Goal: Information Seeking & Learning: Check status

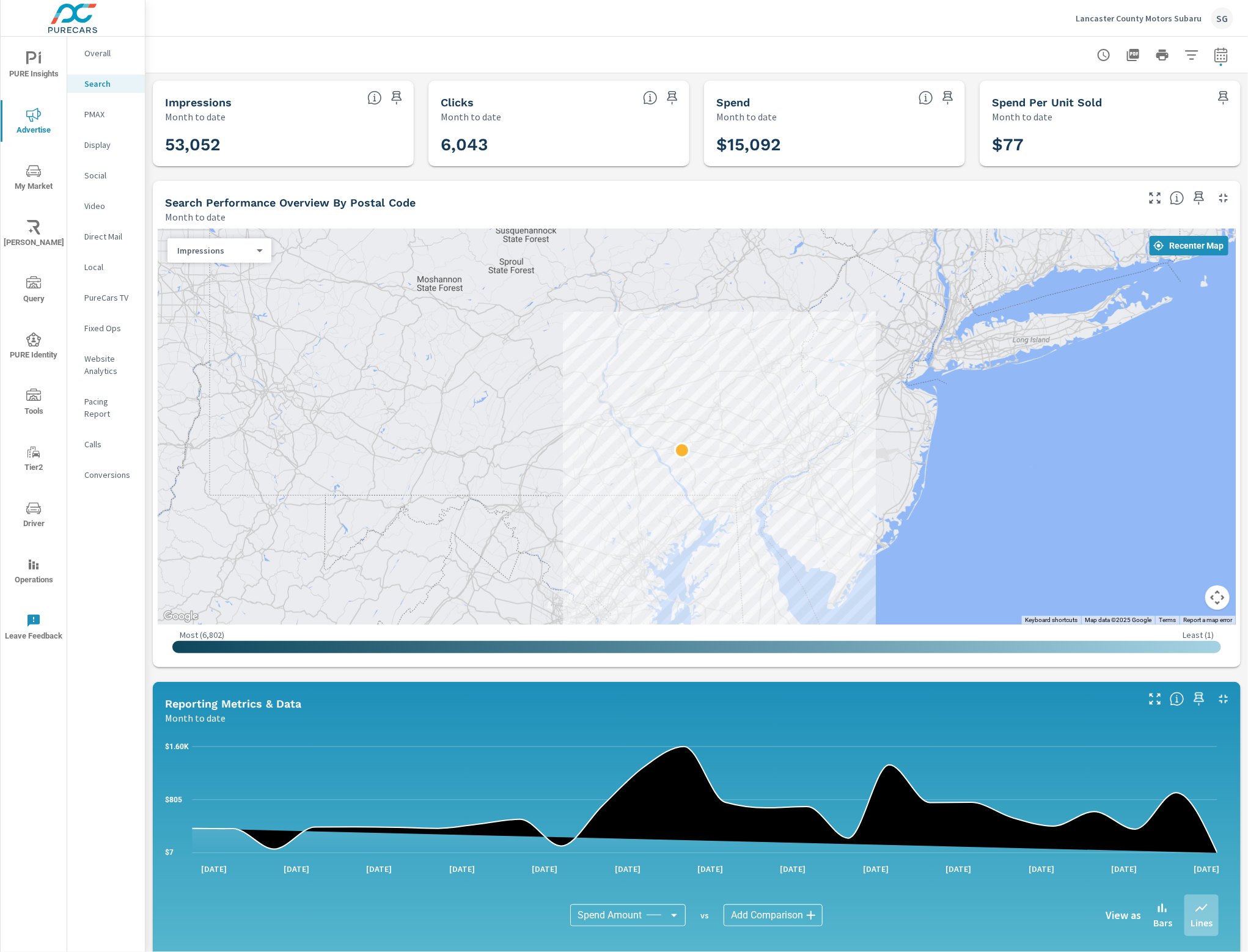
drag, startPoint x: 841, startPoint y: 317, endPoint x: 767, endPoint y: 355, distance: 83.2
click at [767, 355] on div at bounding box center [696, 426] width 1078 height 396
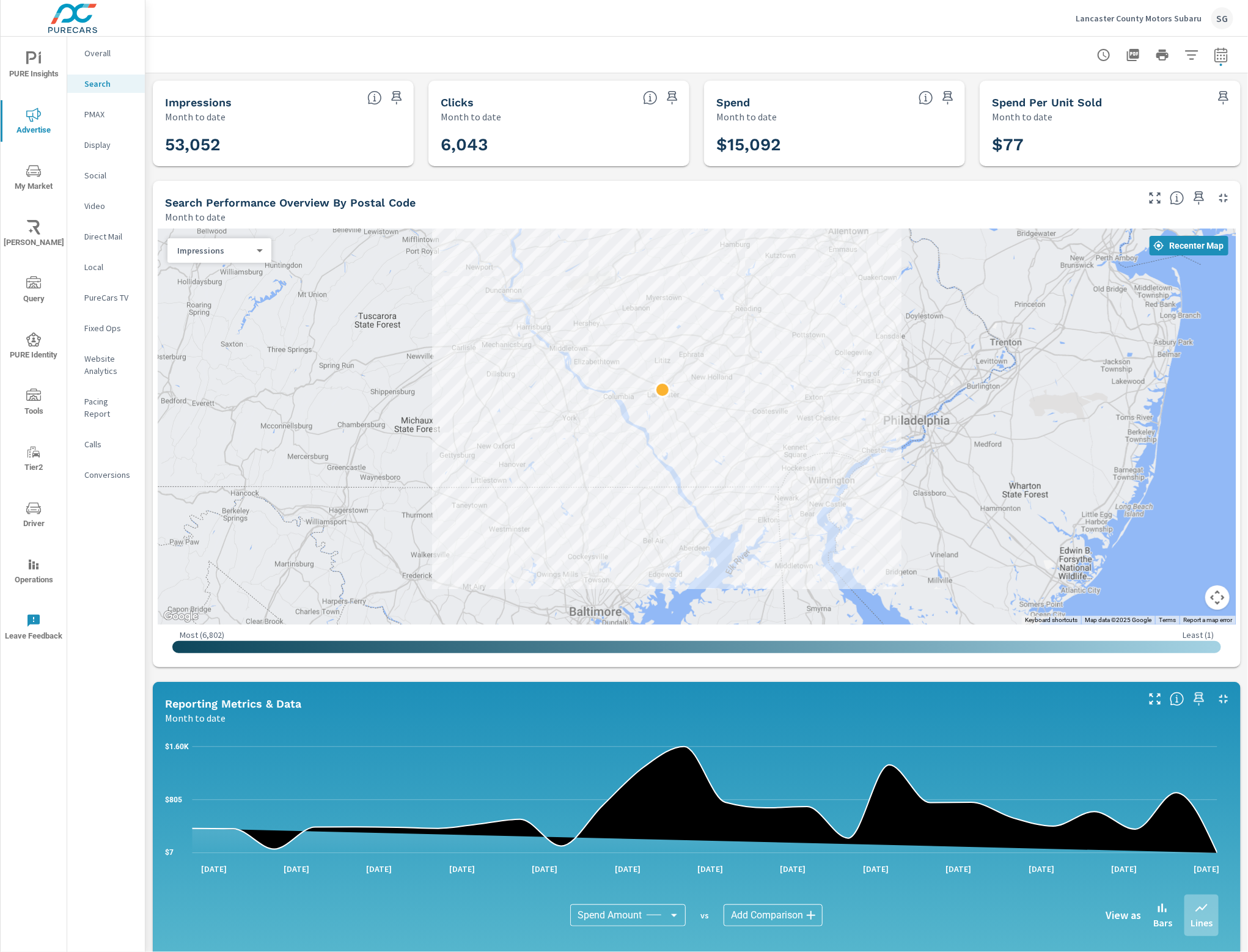
drag, startPoint x: 789, startPoint y: 526, endPoint x: 856, endPoint y: 459, distance: 94.8
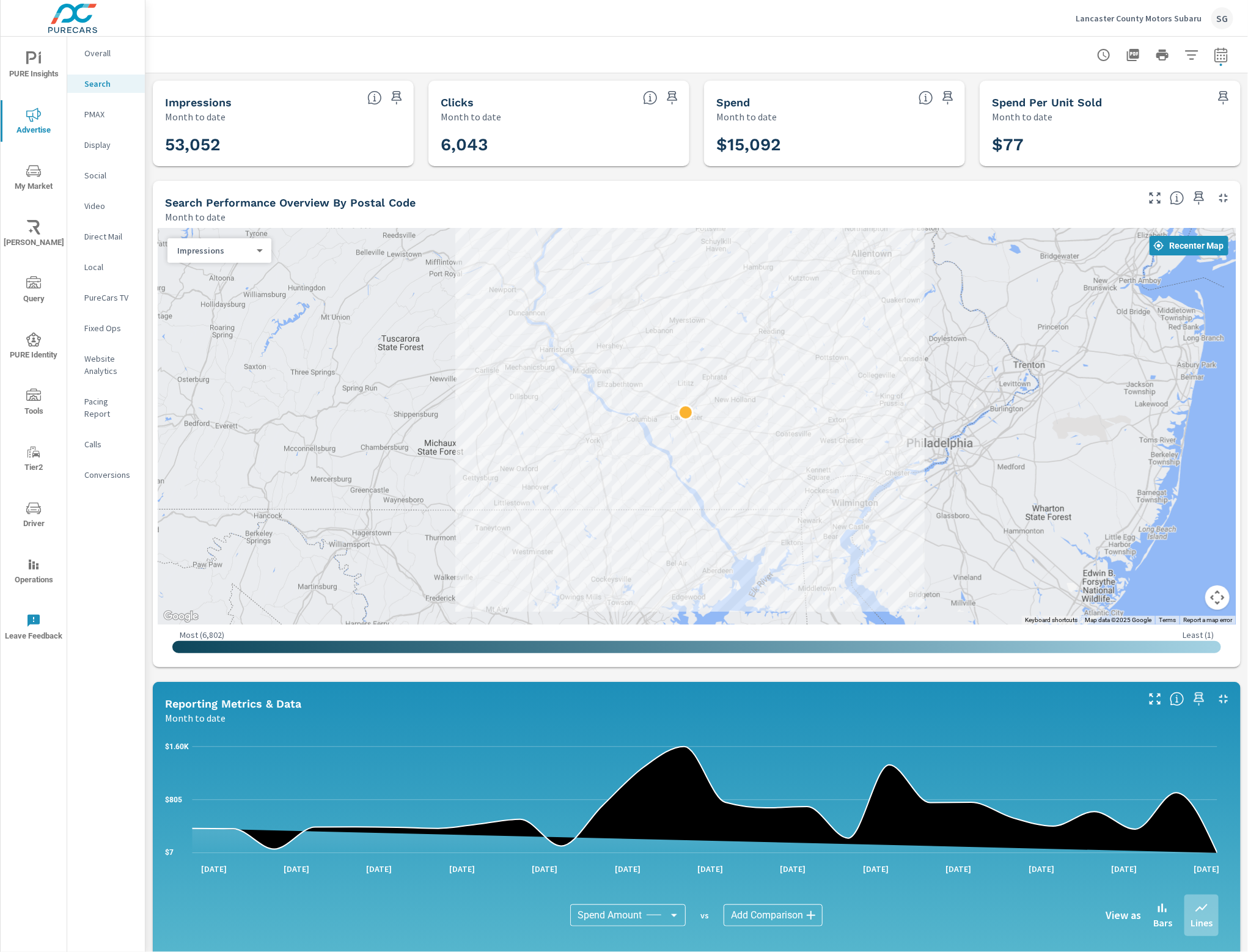
drag, startPoint x: 863, startPoint y: 381, endPoint x: 883, endPoint y: 402, distance: 29.0
click at [883, 402] on div at bounding box center [696, 426] width 1078 height 396
click at [1213, 57] on icon "button" at bounding box center [1220, 55] width 15 height 15
click at [1131, 104] on select "Custom [DATE] Last week Last 7 days Last 14 days Last 30 days Last 45 days Last…" at bounding box center [1112, 106] width 123 height 24
click at [1051, 94] on select "Custom [DATE] Last week Last 7 days Last 14 days Last 30 days Last 45 days Last…" at bounding box center [1112, 106] width 123 height 24
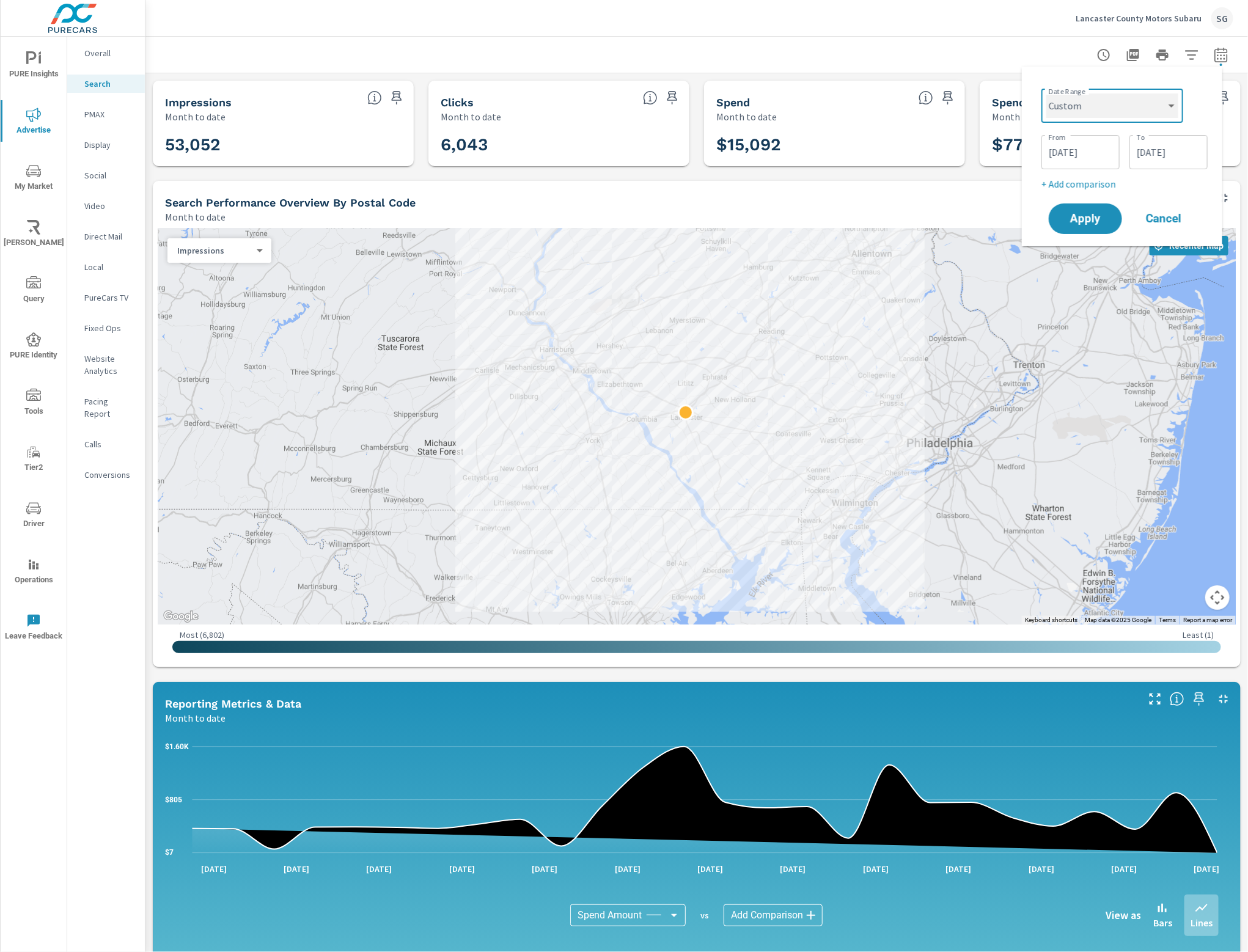
click at [1131, 102] on select "Custom [DATE] Last week Last 7 days Last 14 days Last 30 days Last 45 days Last…" at bounding box center [1112, 106] width 132 height 24
click at [1046, 94] on select "Custom [DATE] Last week Last 7 days Last 14 days Last 30 days Last 45 days Last…" at bounding box center [1112, 106] width 132 height 24
select select "Last 14 days"
click at [1098, 171] on span "Apply" at bounding box center [1085, 172] width 50 height 11
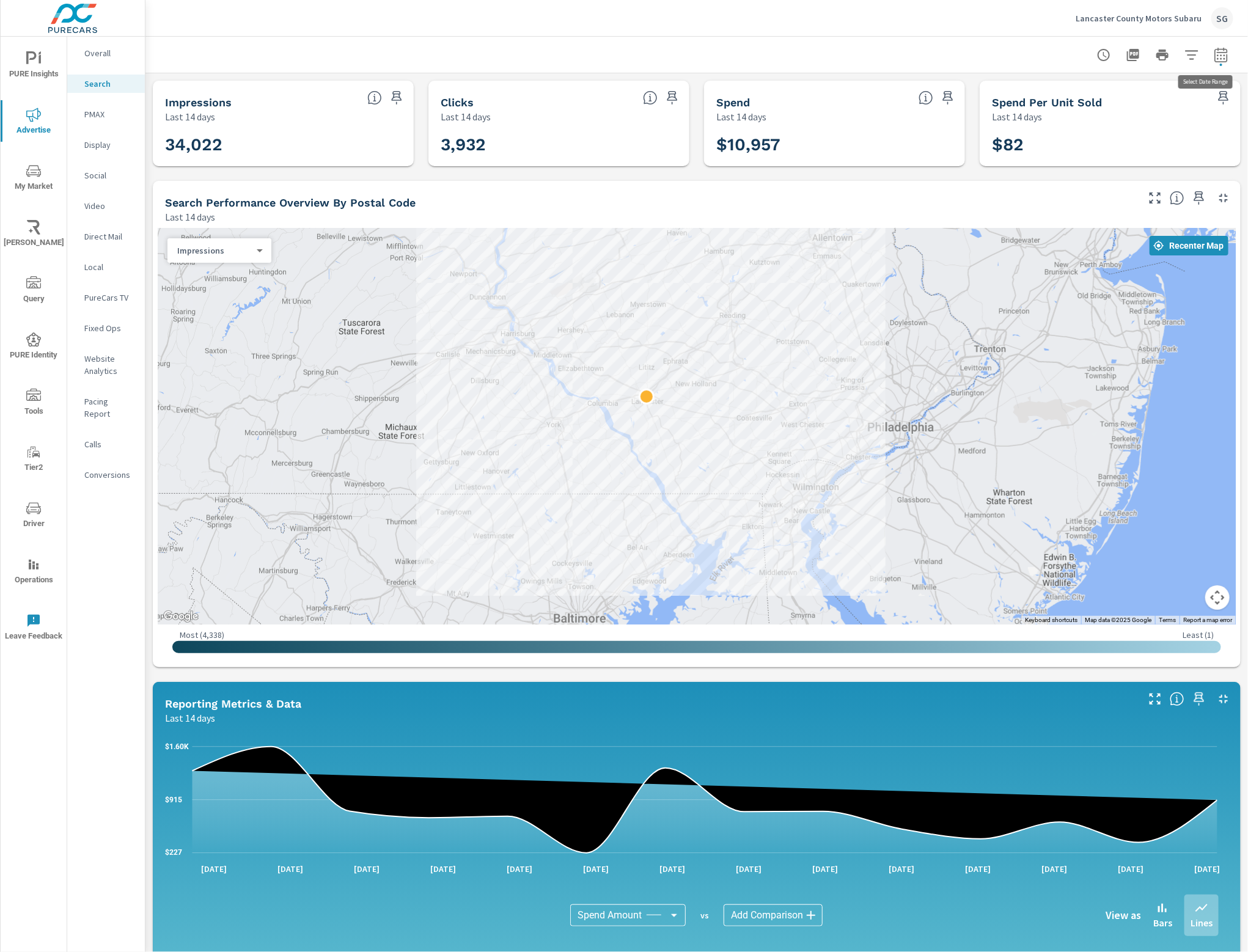
click at [1213, 50] on icon "button" at bounding box center [1220, 55] width 15 height 15
click at [1148, 113] on select "Custom [DATE] Last week Last 7 days Last 14 days Last 30 days Last 45 days Last…" at bounding box center [1112, 106] width 123 height 24
click at [1051, 94] on select "Custom [DATE] Last week Last 7 days Last 14 days Last 30 days Last 45 days Last…" at bounding box center [1112, 106] width 123 height 24
select select "Month to date"
click at [1079, 170] on span "Apply" at bounding box center [1085, 172] width 50 height 11
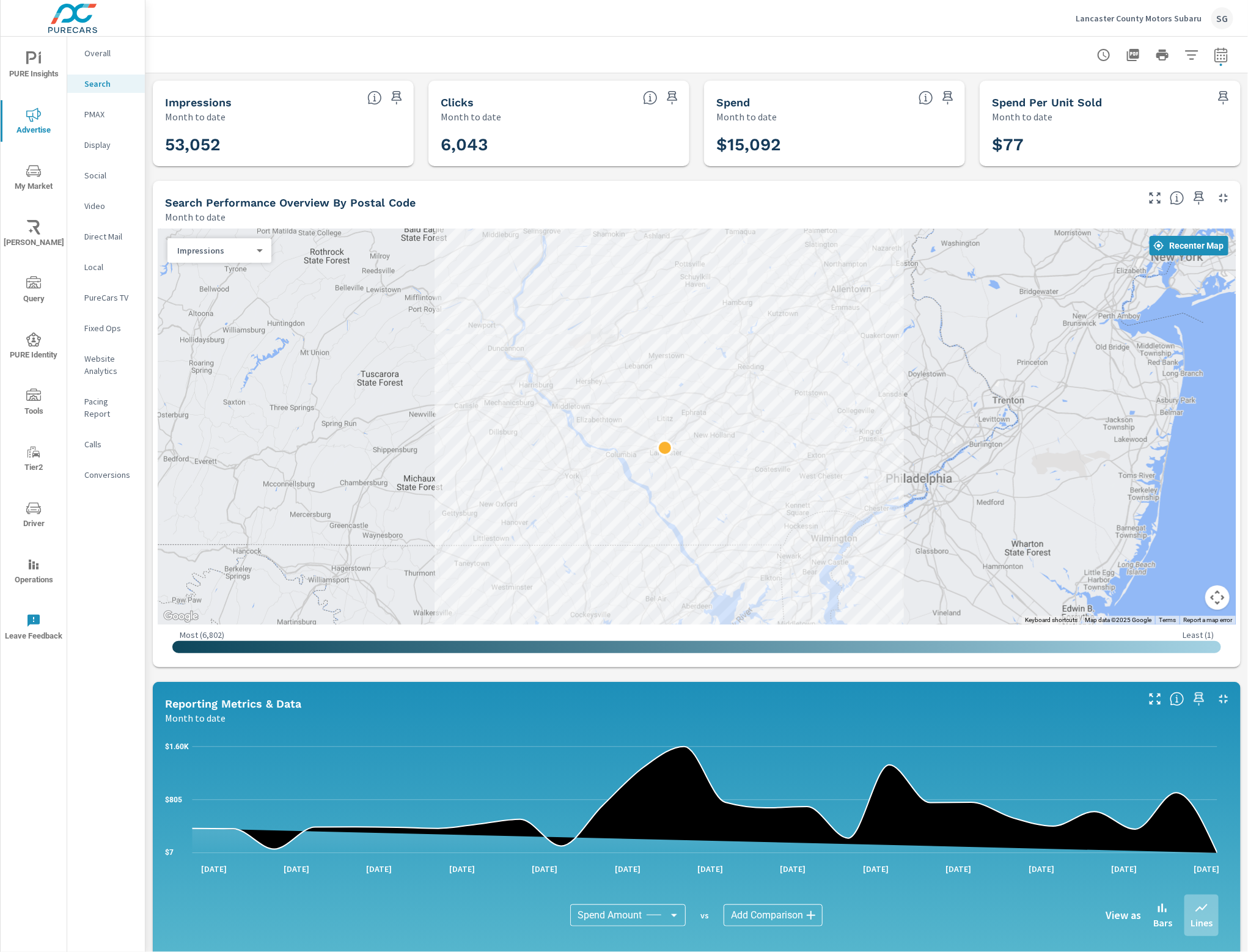
drag, startPoint x: 771, startPoint y: 336, endPoint x: 783, endPoint y: 374, distance: 39.8
click at [783, 374] on div at bounding box center [696, 426] width 1078 height 396
click at [1213, 50] on icon "button" at bounding box center [1220, 55] width 15 height 15
select select "Month to date"
click at [1185, 50] on icon "button" at bounding box center [1191, 55] width 13 height 10
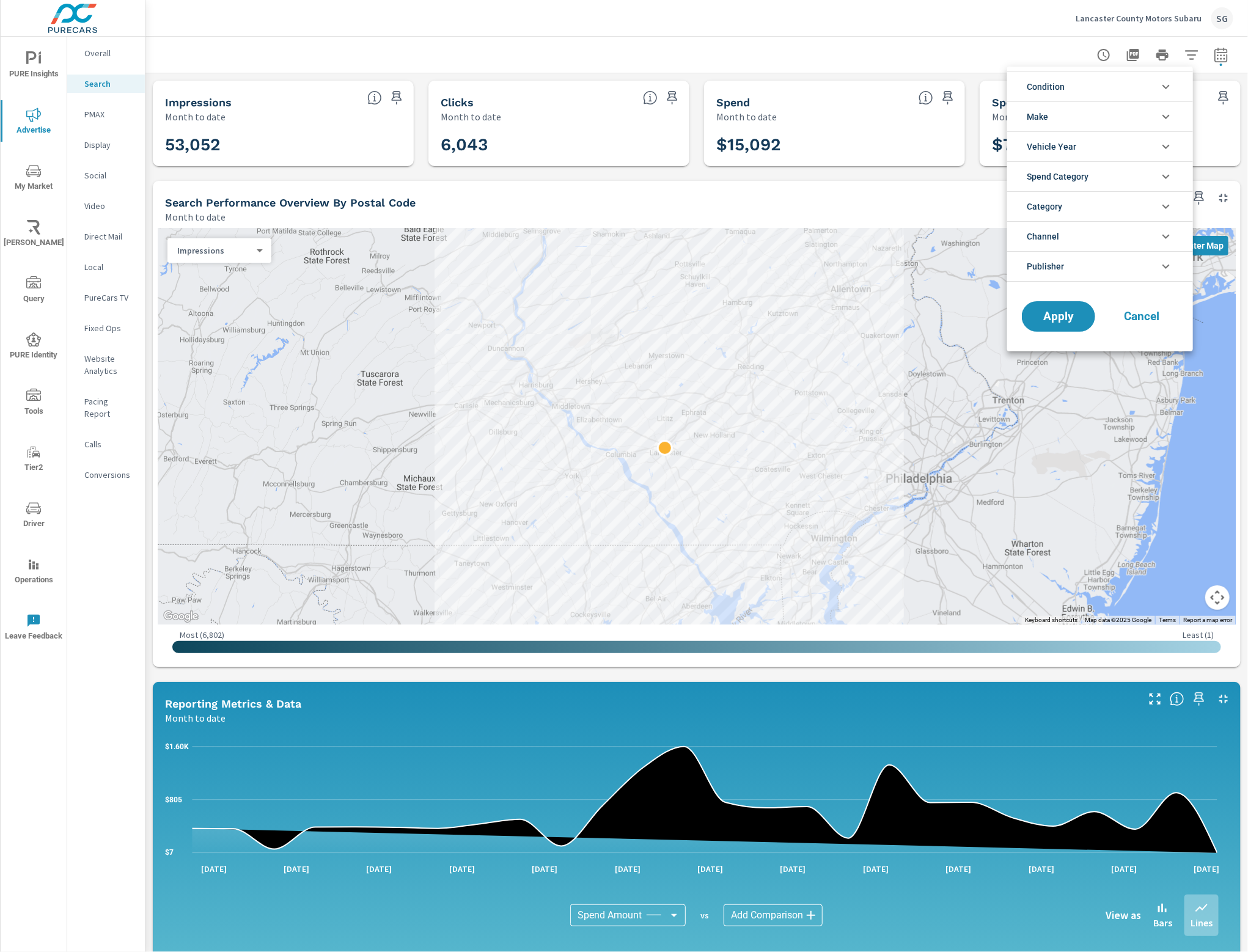
click at [841, 30] on div at bounding box center [624, 476] width 1248 height 952
